Goal: Find contact information: Find contact information

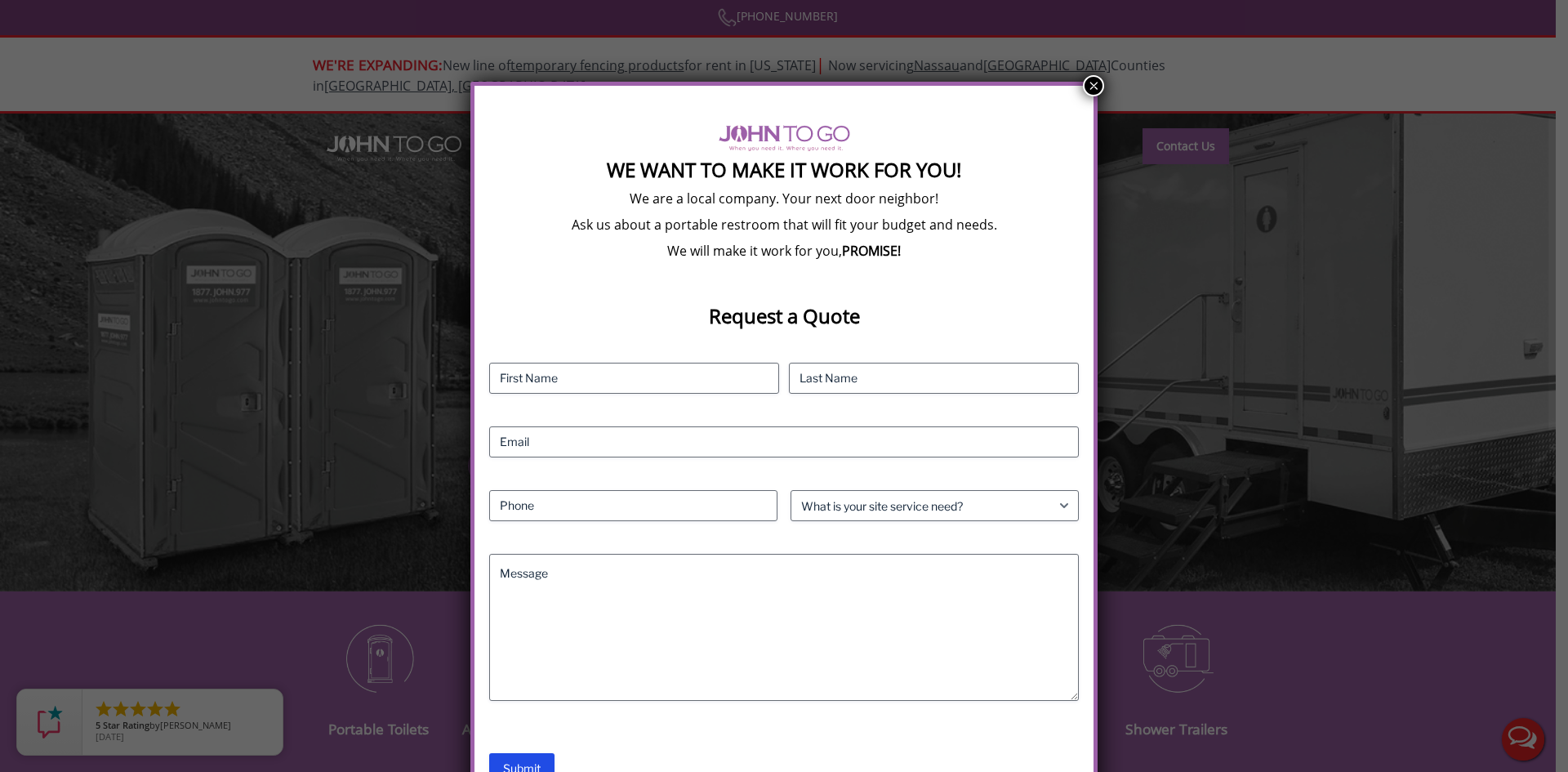
click at [1092, 89] on button "×" at bounding box center [1093, 86] width 21 height 21
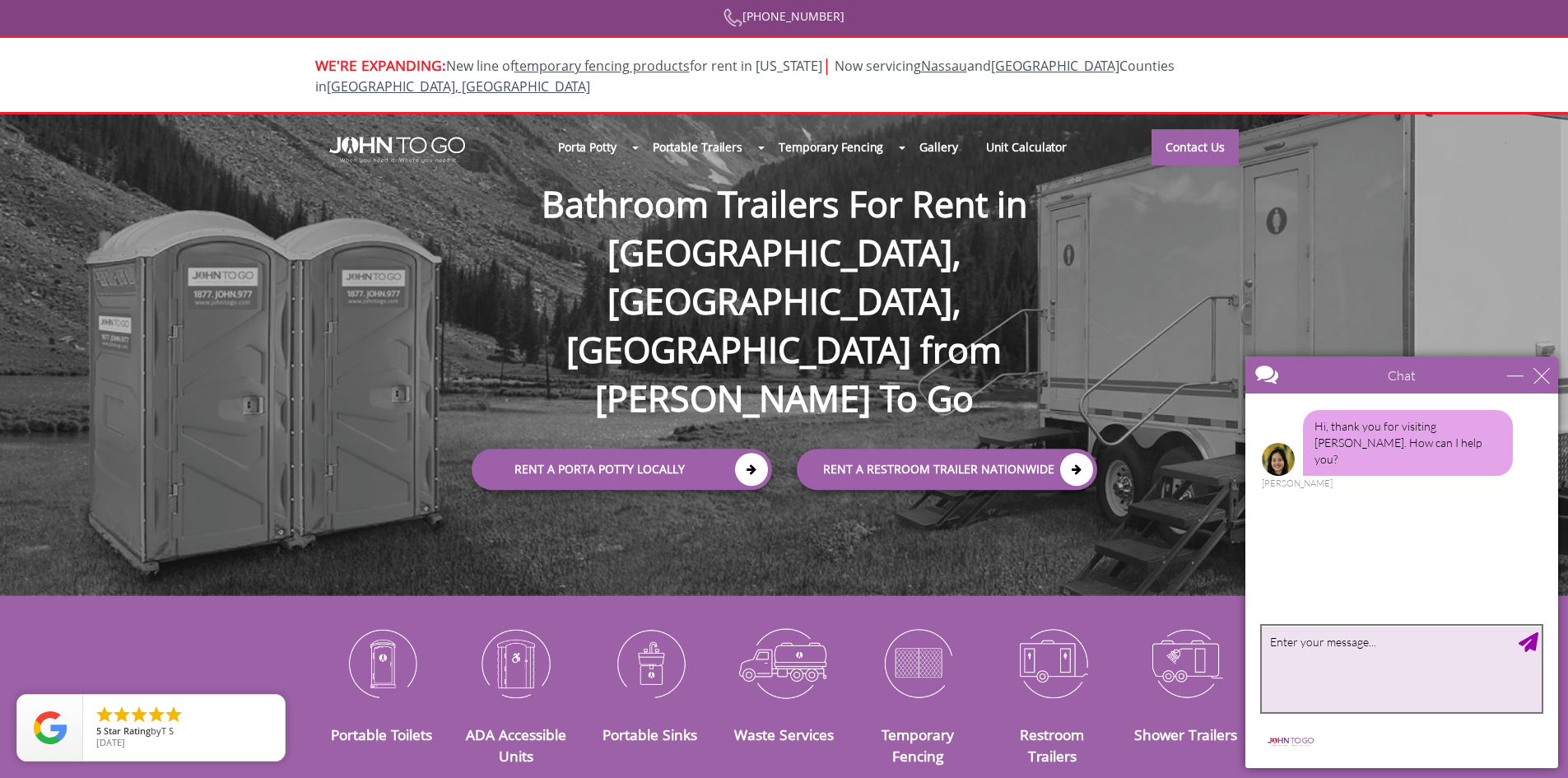
click at [1376, 646] on textarea "type your message" at bounding box center [1402, 669] width 280 height 87
click at [1456, 644] on textarea "May I please have the email address tp send a quote request to government sales?" at bounding box center [1402, 669] width 280 height 87
type textarea "May I please have the email address to send a quote request to government sales?"
click at [1530, 649] on div "Send Message" at bounding box center [1528, 641] width 20 height 20
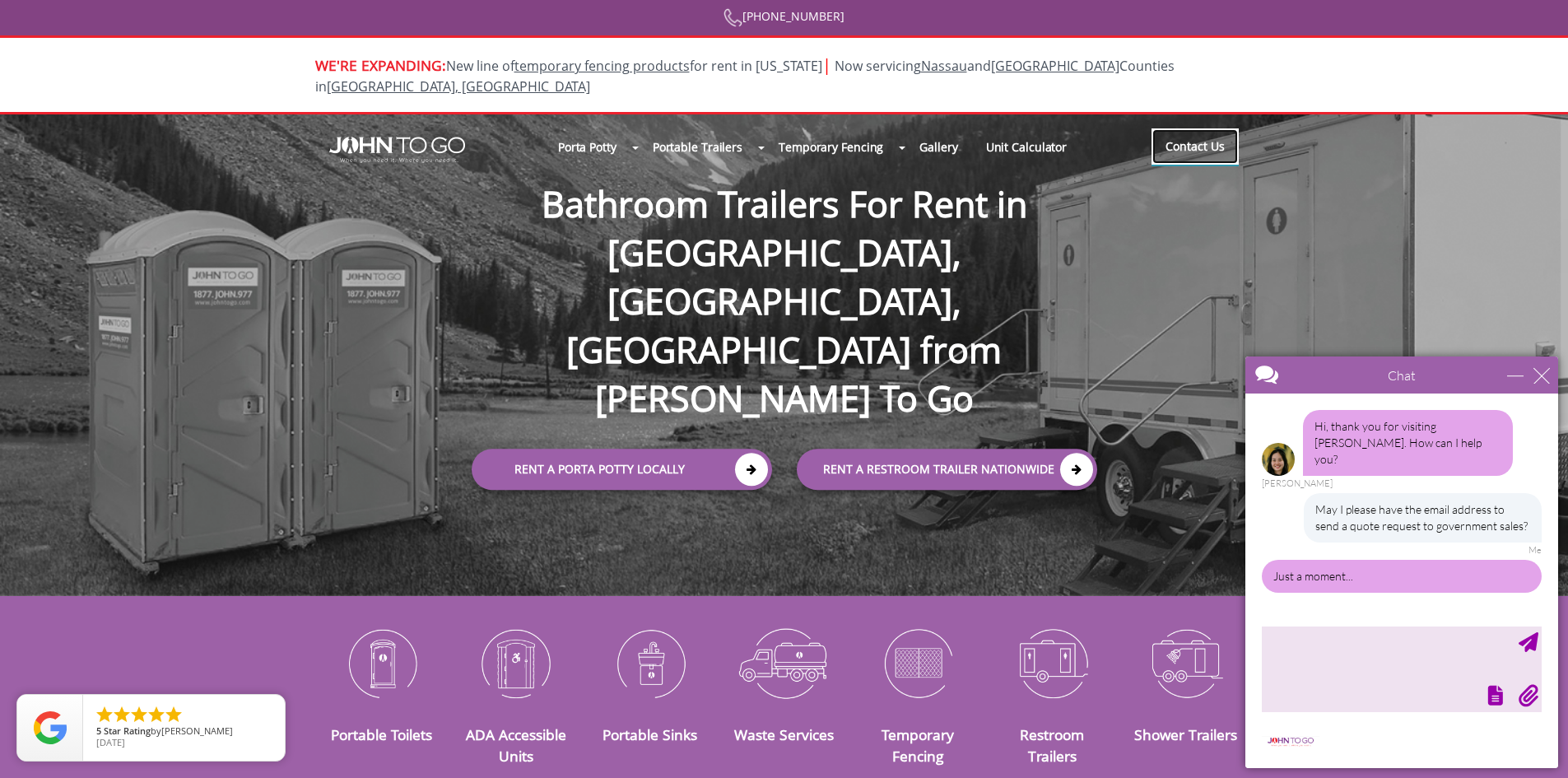
click at [1173, 129] on link "Contact Us" at bounding box center [1195, 146] width 88 height 36
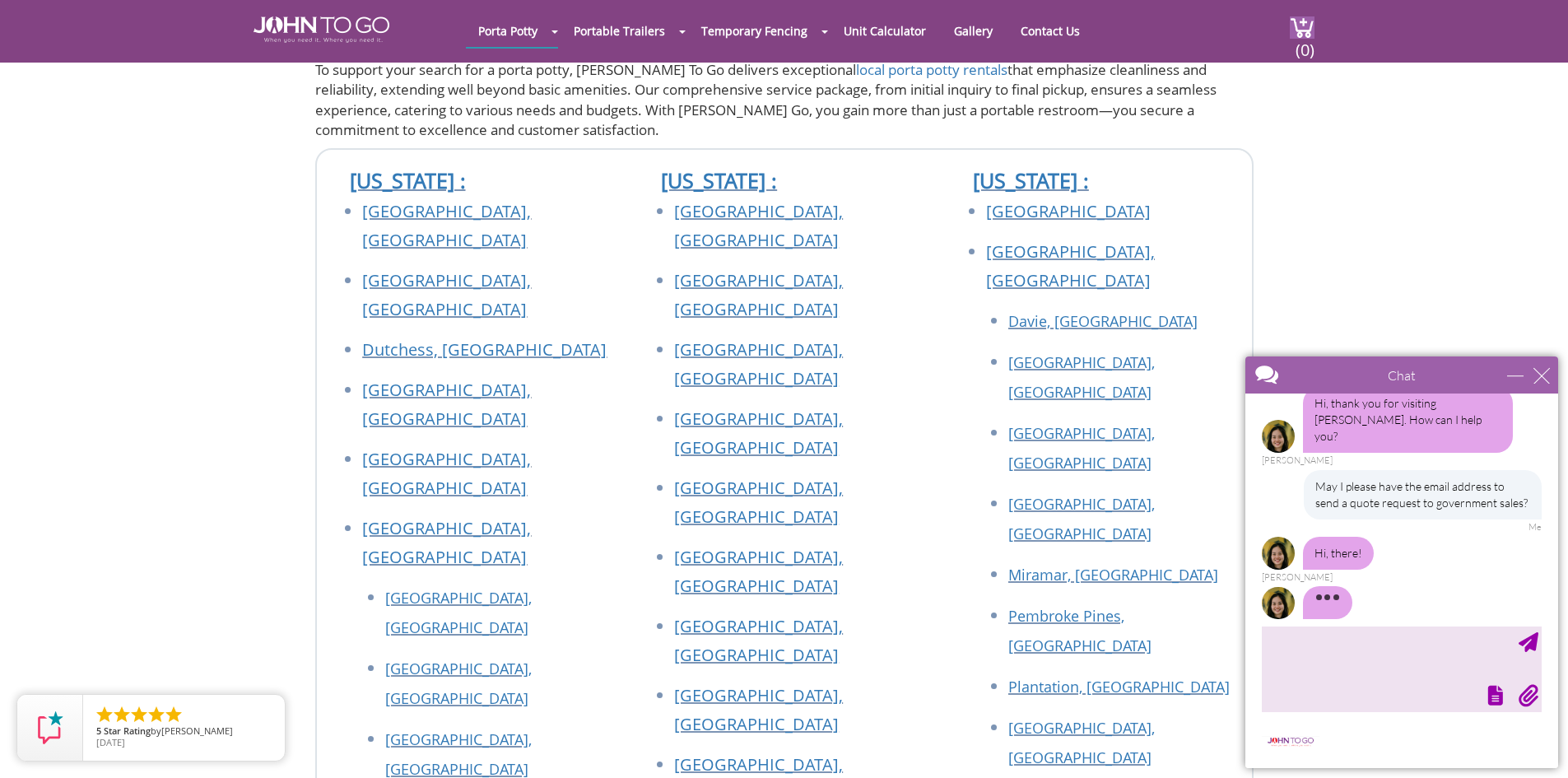
scroll to position [10, 0]
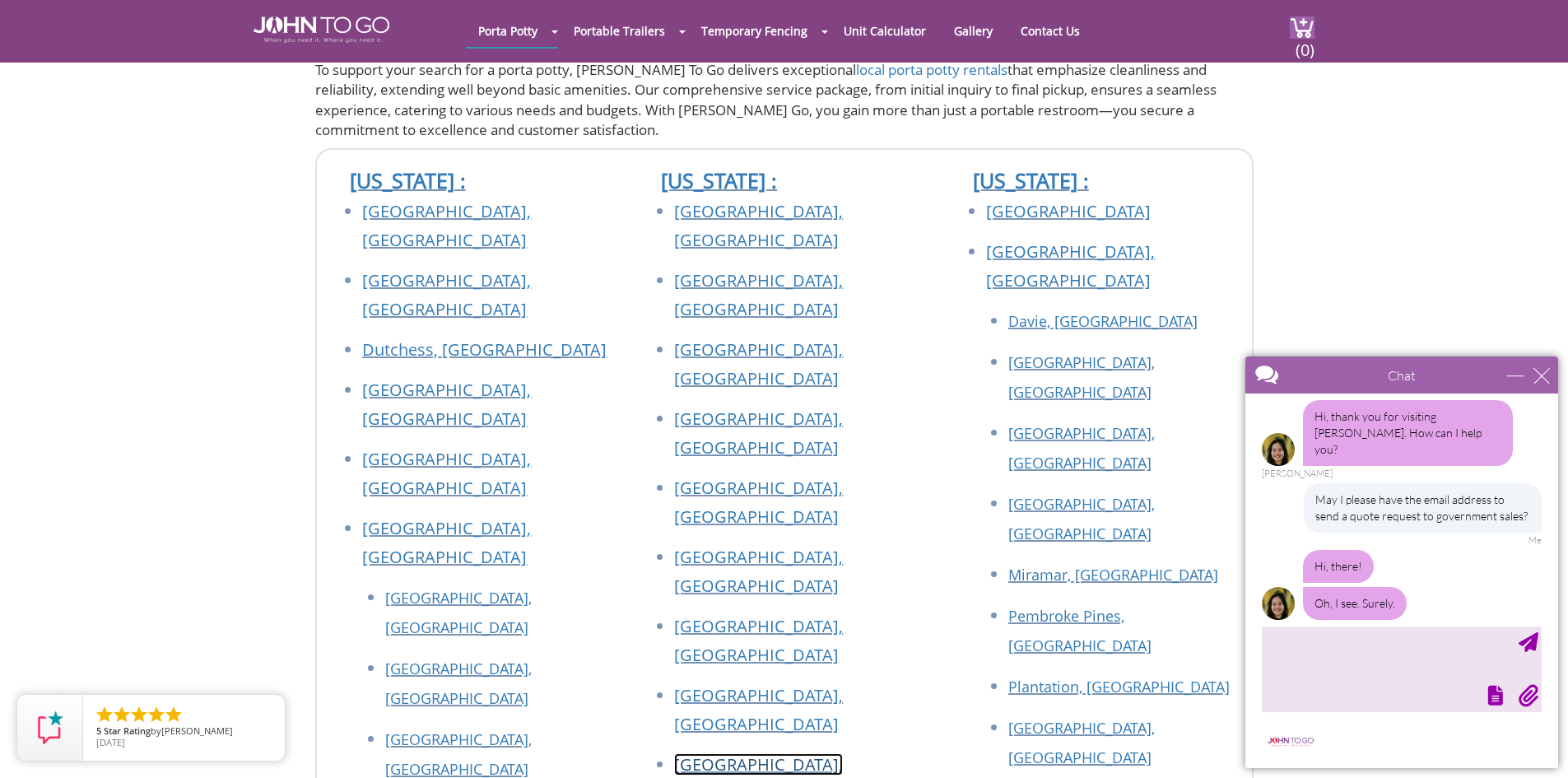
click at [757, 753] on link "[GEOGRAPHIC_DATA], [GEOGRAPHIC_DATA]" at bounding box center [758, 778] width 169 height 51
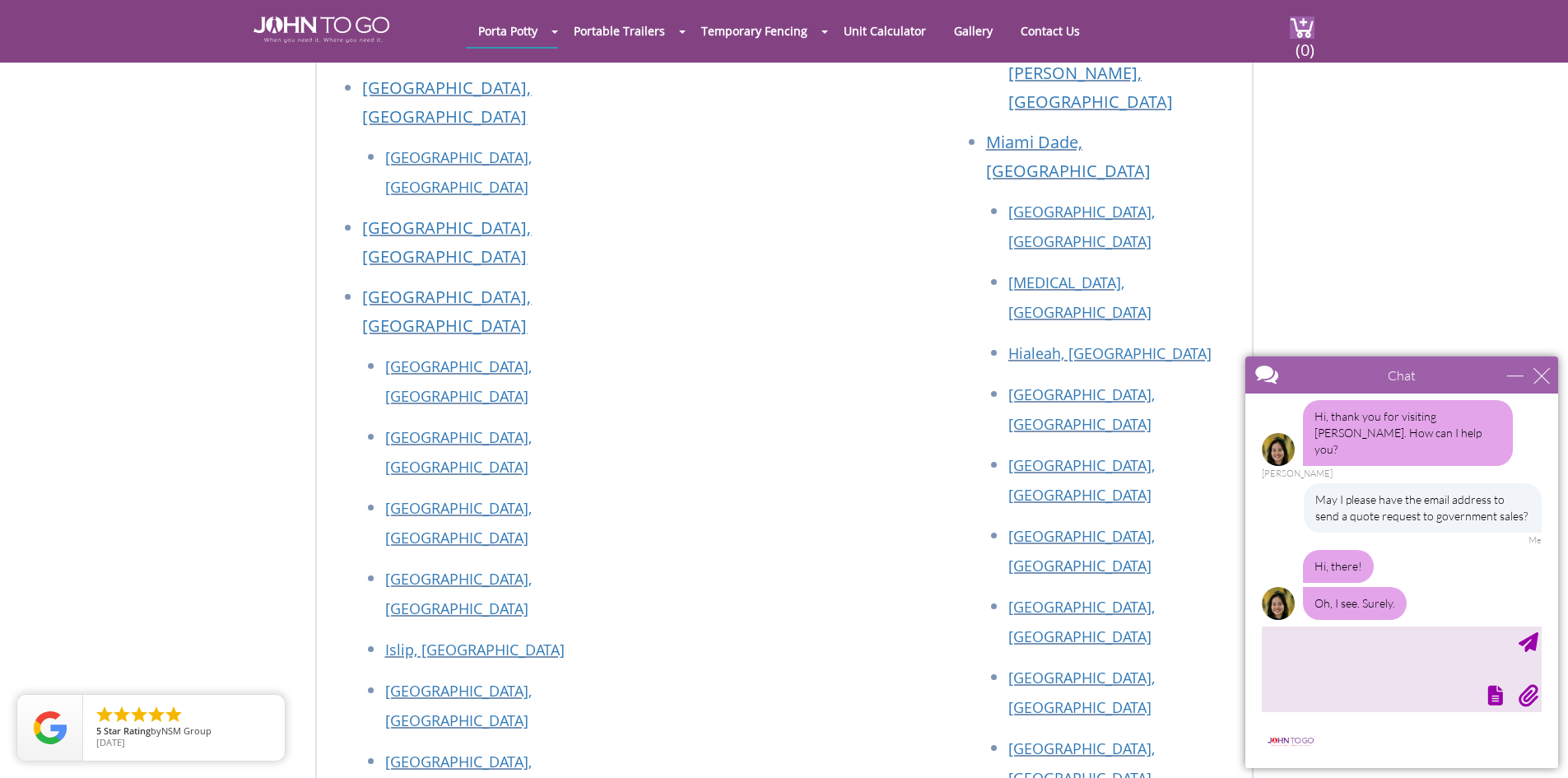
scroll to position [6667, 0]
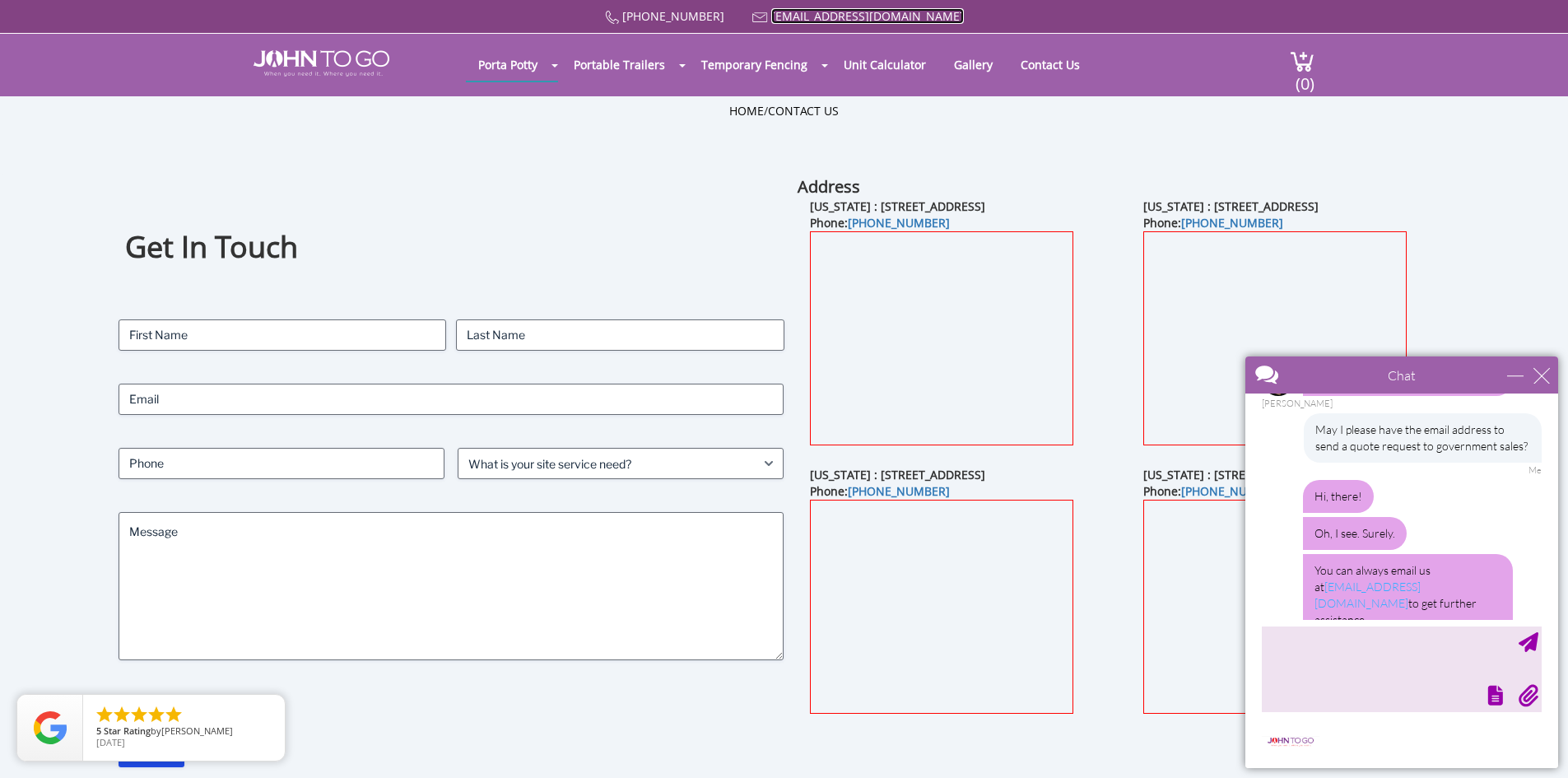
scroll to position [171, 0]
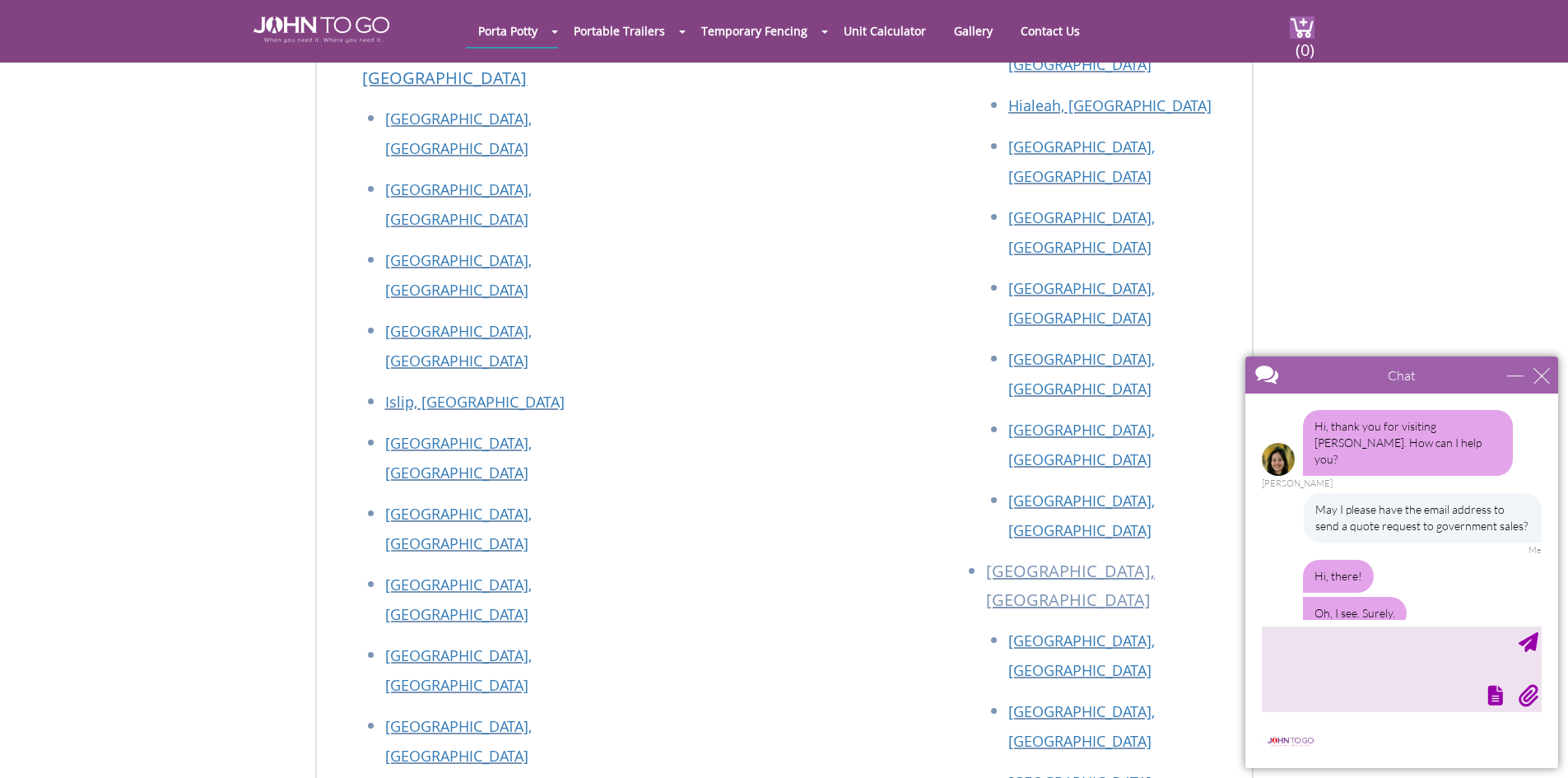
scroll to position [171, 0]
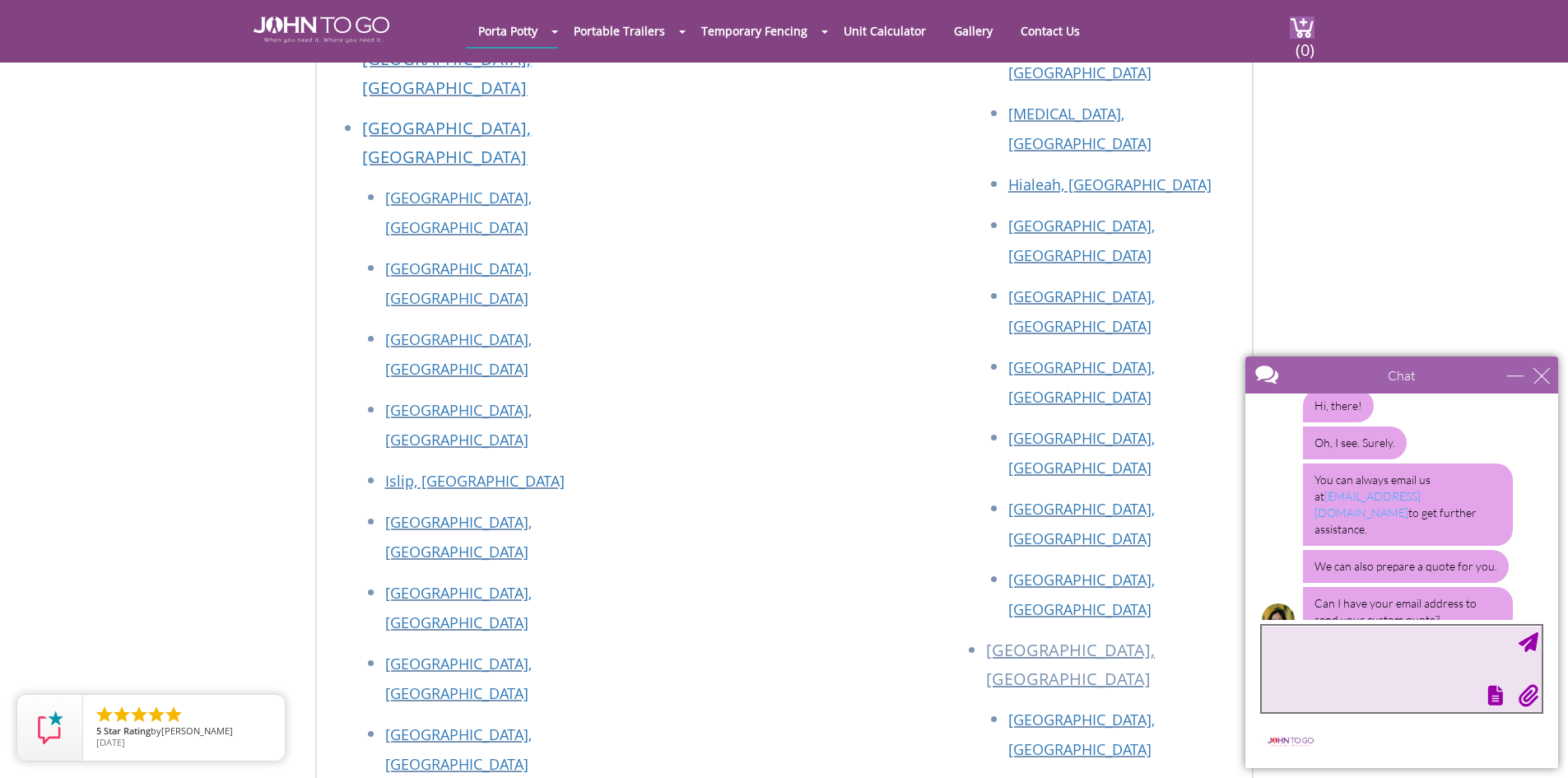
click at [1401, 664] on textarea "type your message" at bounding box center [1402, 669] width 280 height 87
click at [1330, 641] on textarea "no thank you.I have a specific email I would like to send to vendors." at bounding box center [1402, 669] width 280 height 87
click at [1334, 641] on textarea "no thank you.I have a specific email I would like to send to vendors." at bounding box center [1402, 669] width 280 height 87
click at [1277, 636] on textarea "no thank you. I have a specific email I would like to send to vendors." at bounding box center [1402, 669] width 280 height 87
type textarea "No thank you. I have a specific email I would like to send to vendors."
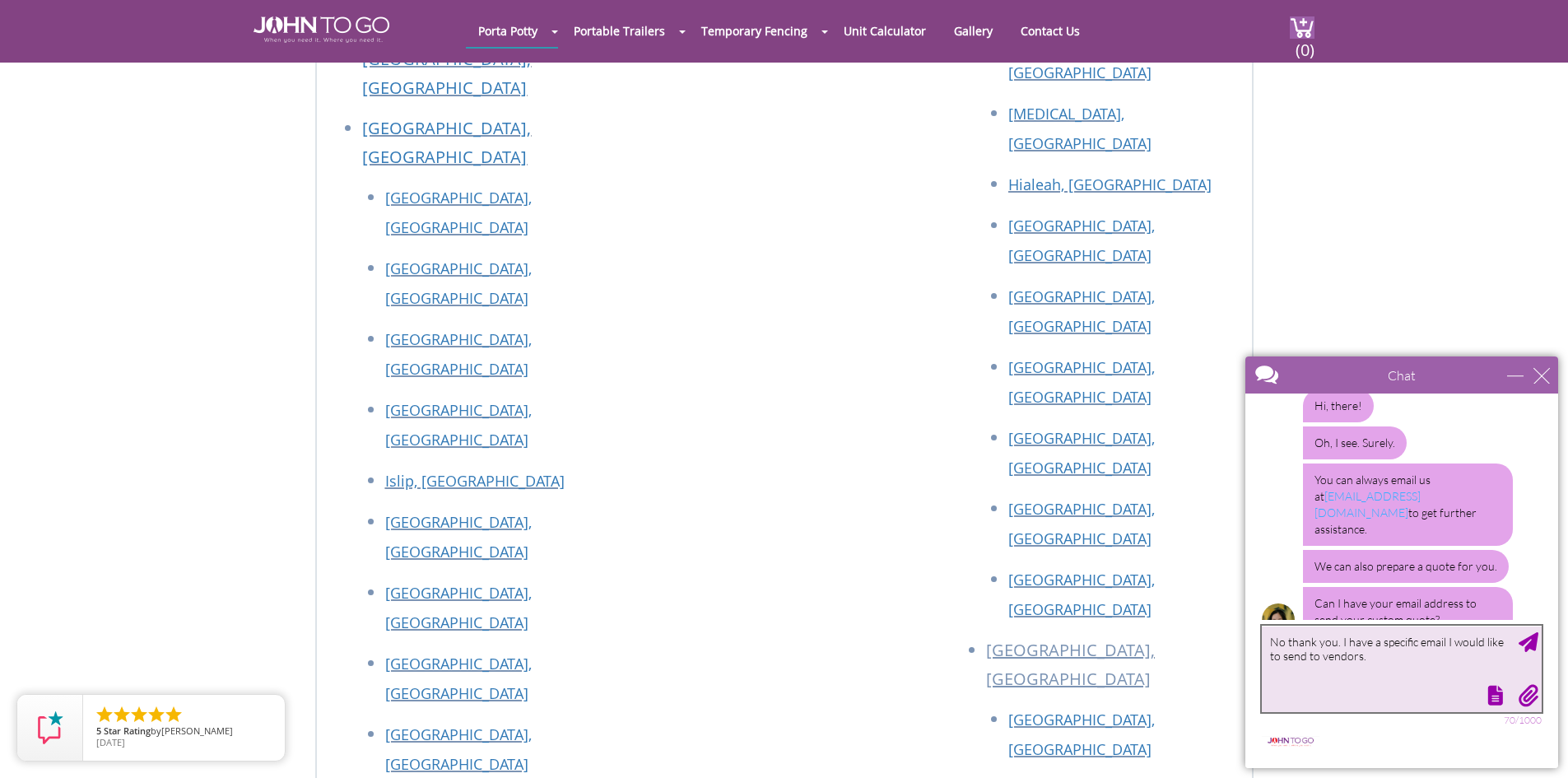
click at [1289, 641] on textarea "No thank you. I have a specific email I would like to send to vendors." at bounding box center [1402, 669] width 280 height 87
click at [1286, 641] on textarea "No thank you. I have a specific email I would like to send to vendors." at bounding box center [1402, 669] width 280 height 87
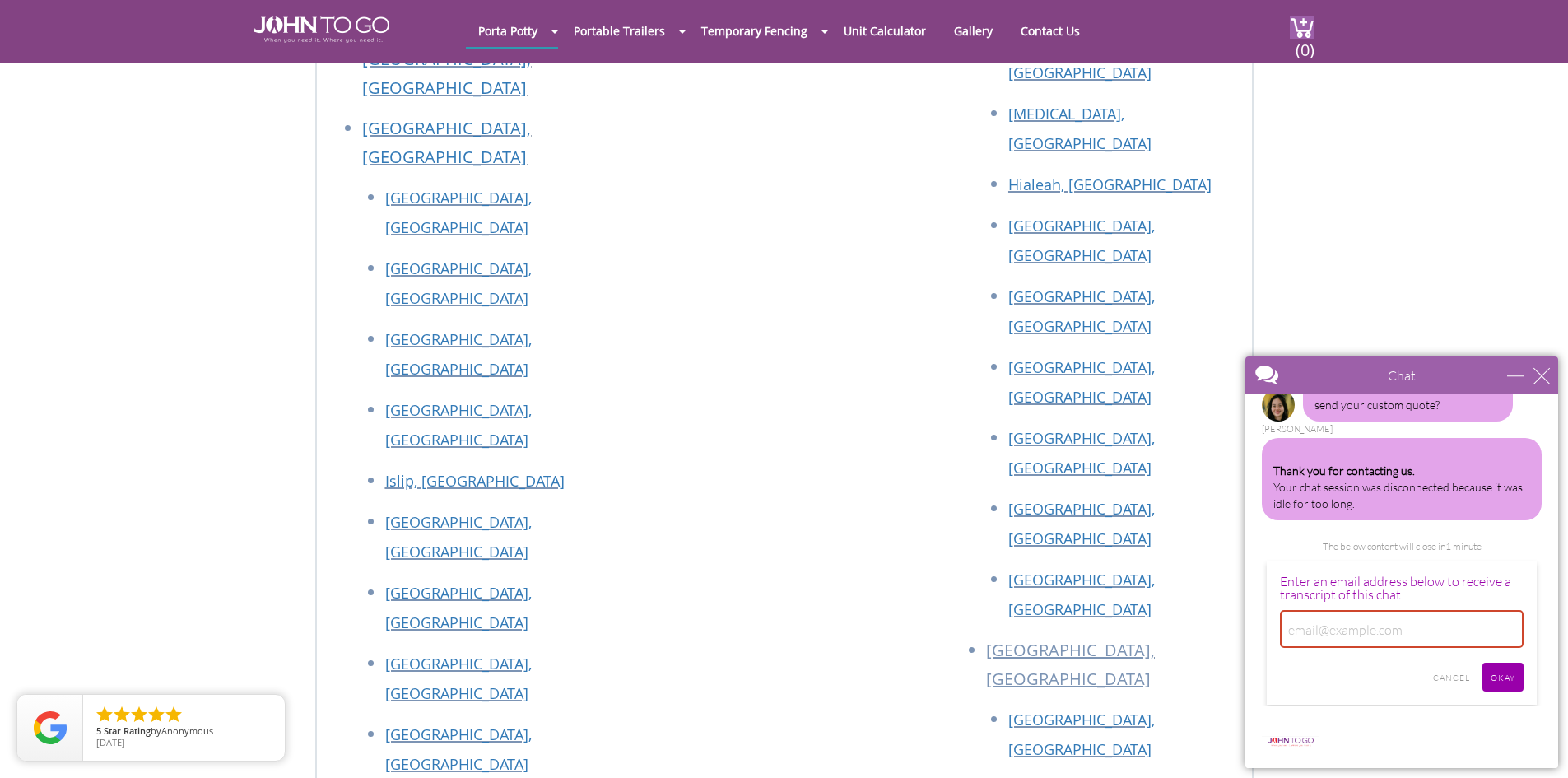
scroll to position [291, 0]
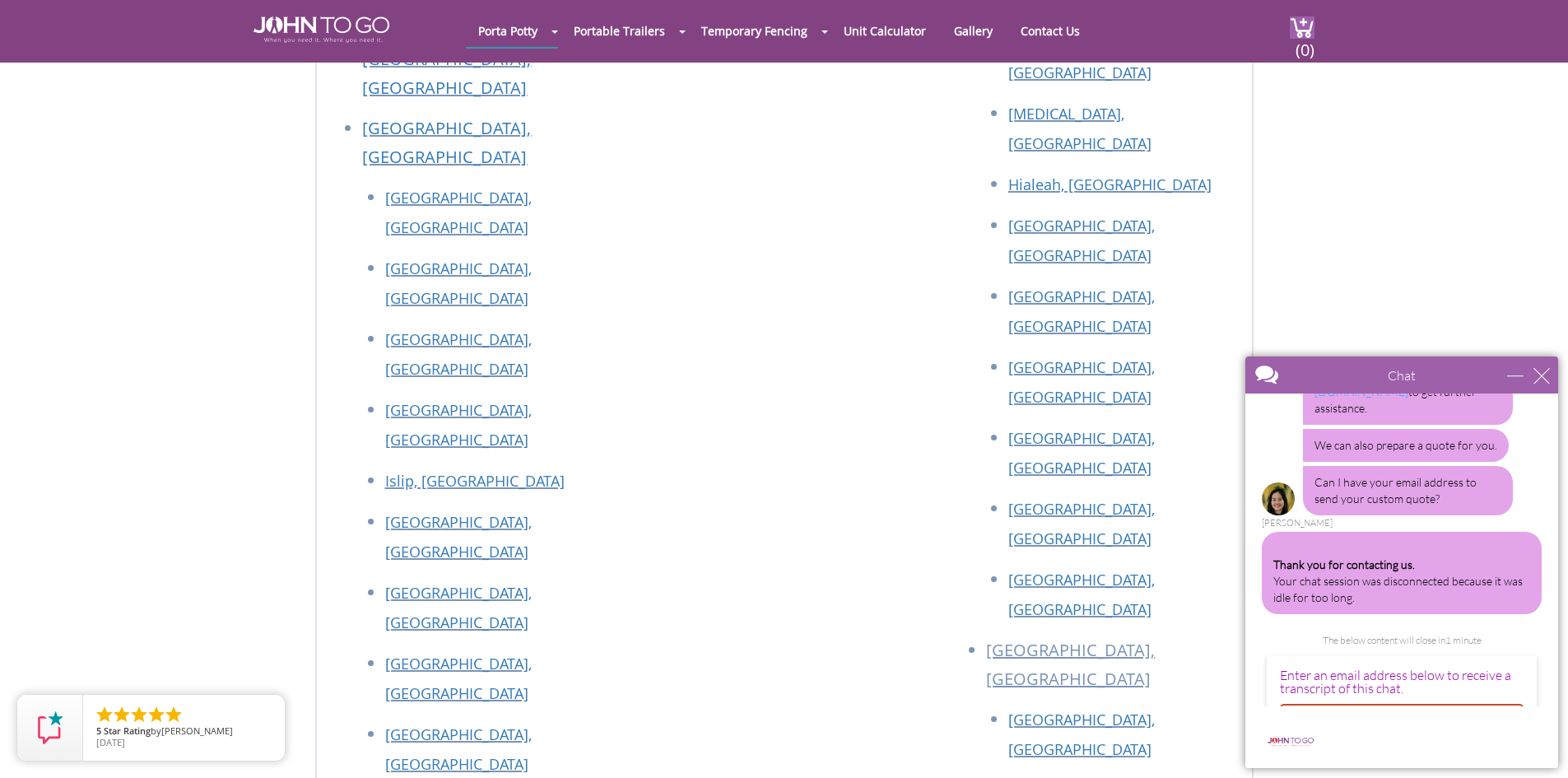
click at [1418, 567] on div "Thank you for contacting us. Your chat session was disconnected because it was …" at bounding box center [1402, 573] width 280 height 82
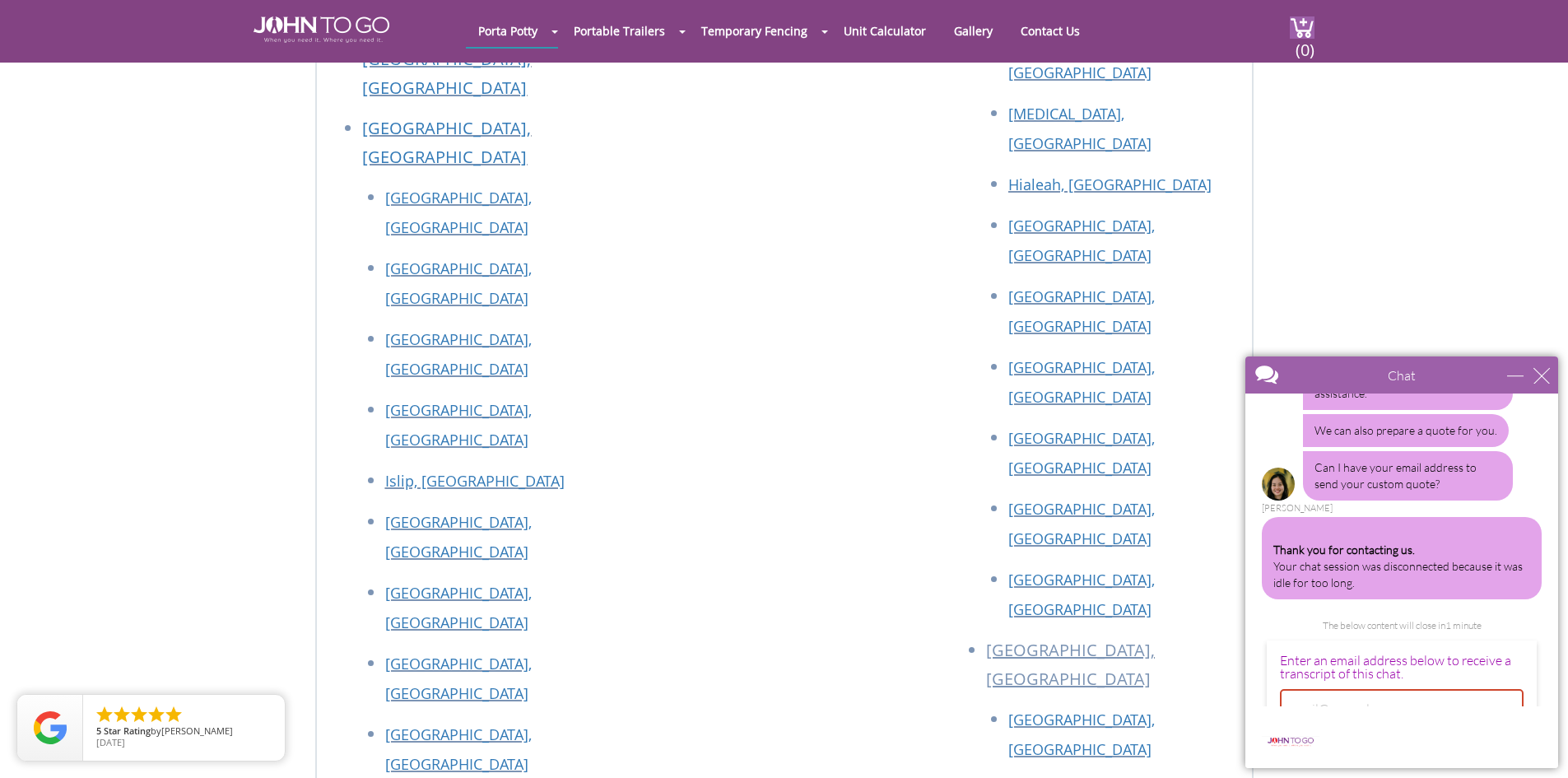
scroll to position [456, 0]
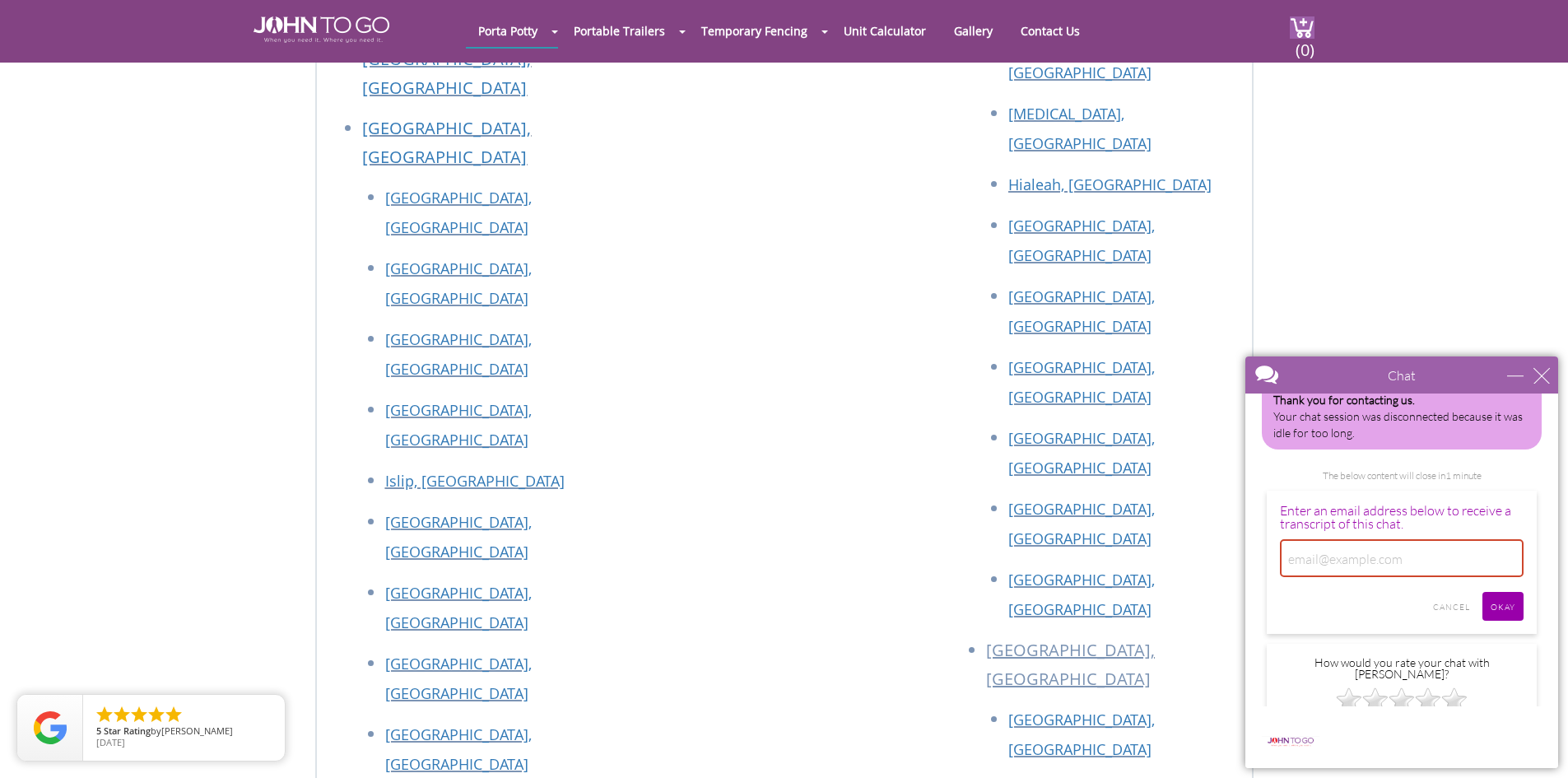
click at [1367, 548] on div at bounding box center [1401, 565] width 243 height 53
click at [1363, 539] on input "email" at bounding box center [1401, 557] width 243 height 38
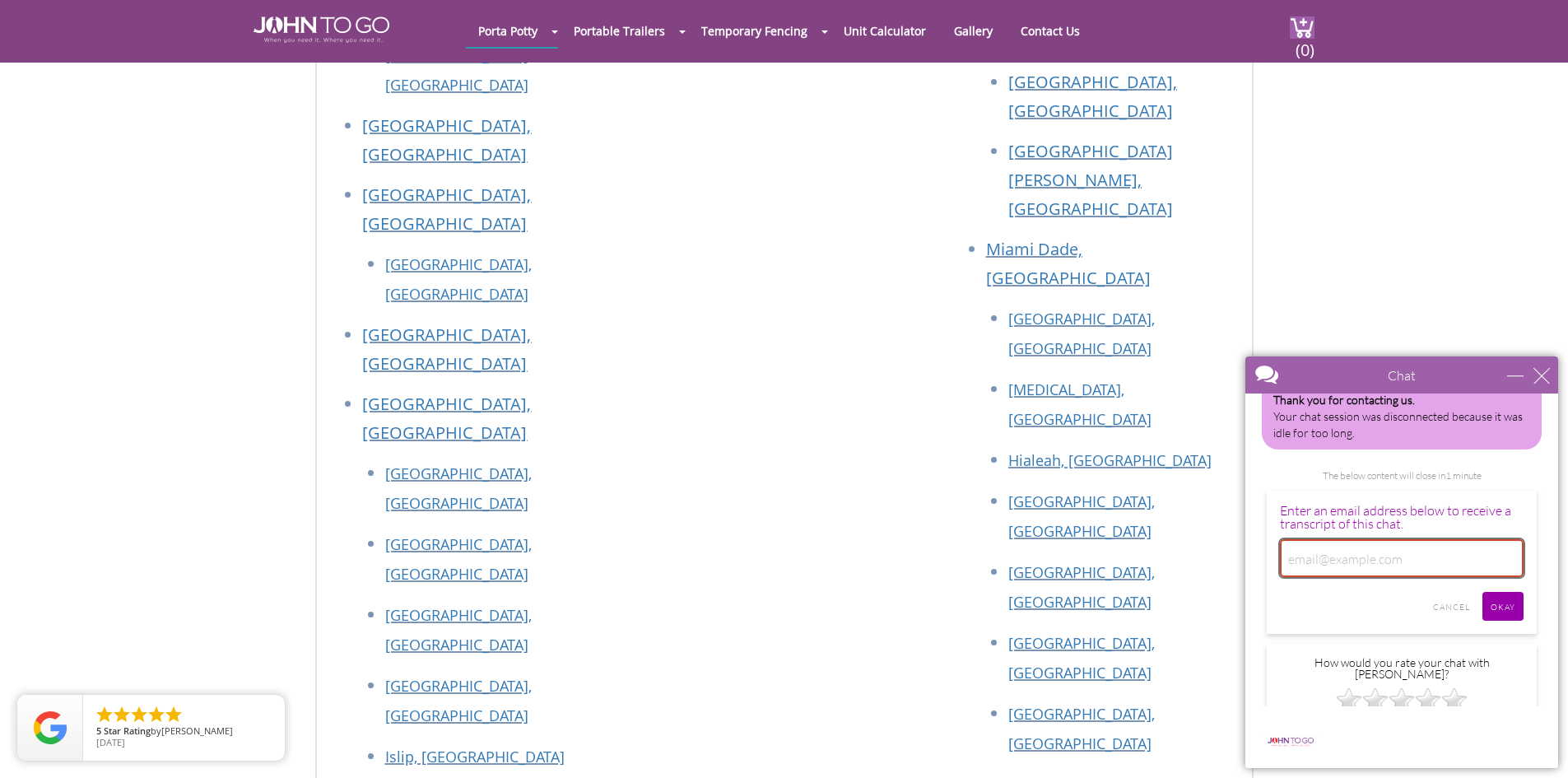
scroll to position [6337, 0]
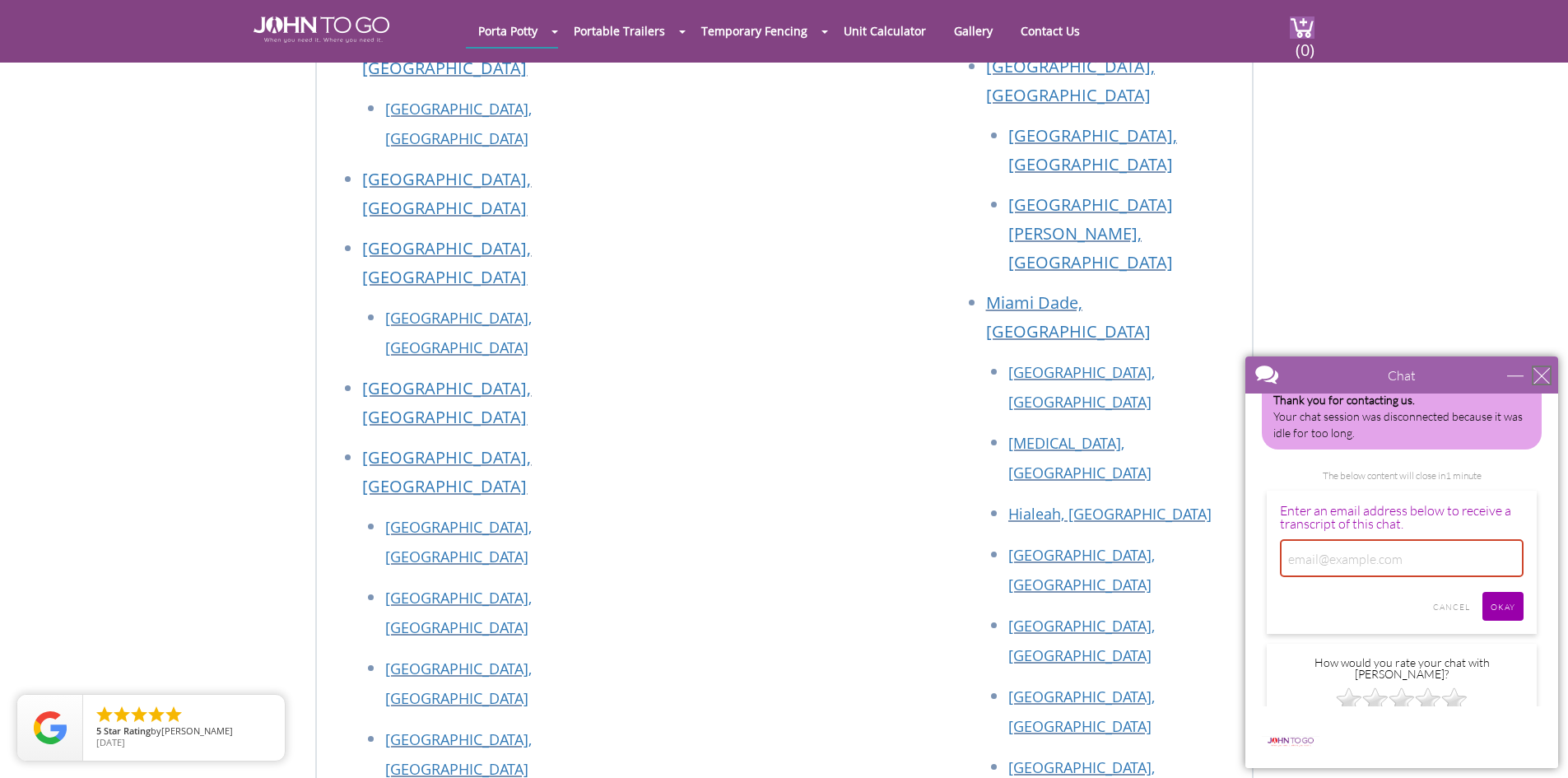
click at [1535, 370] on div "close" at bounding box center [1541, 375] width 17 height 17
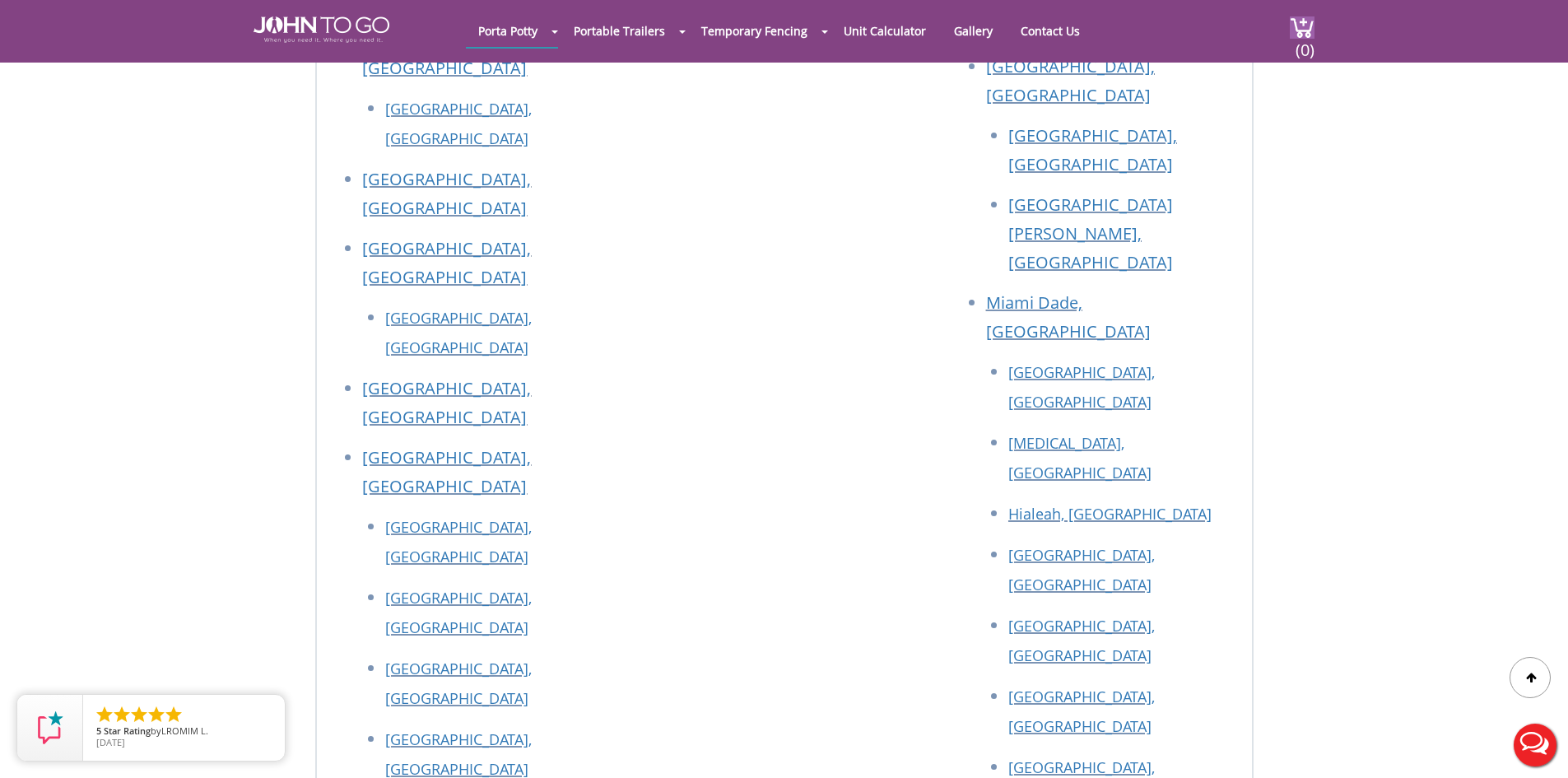
scroll to position [0, 0]
